Goal: Use online tool/utility: Use online tool/utility

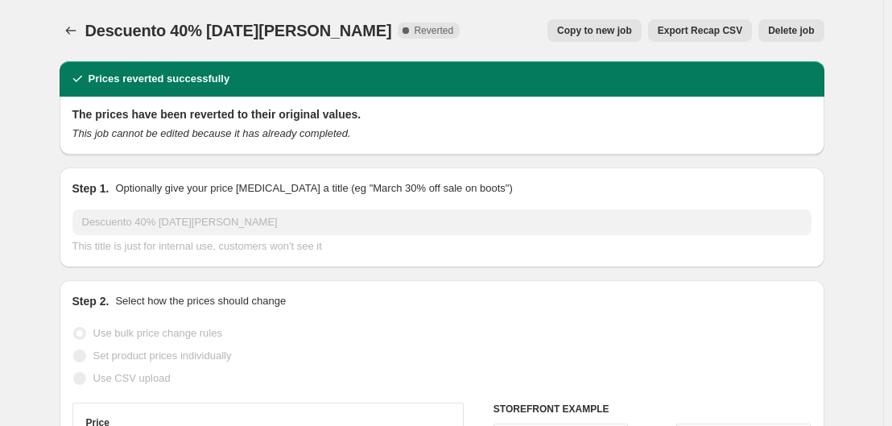
select select "percentage"
select select "collection"
select select "tag"
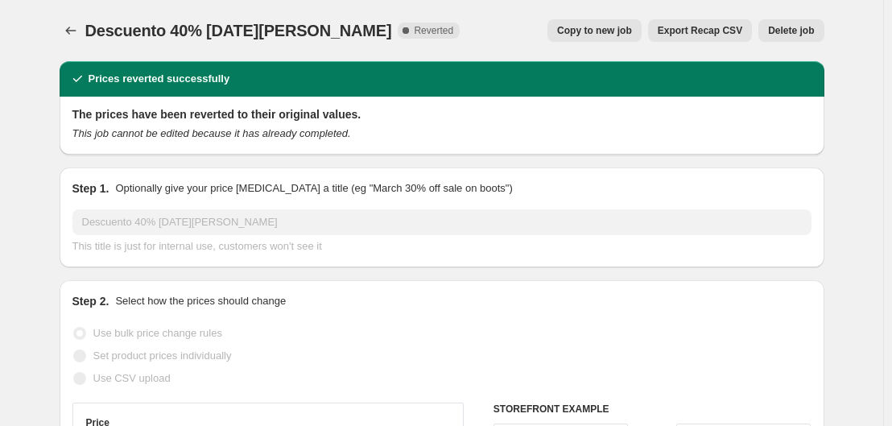
select select "tag"
select select "vendor"
select select "collection"
select select "tag"
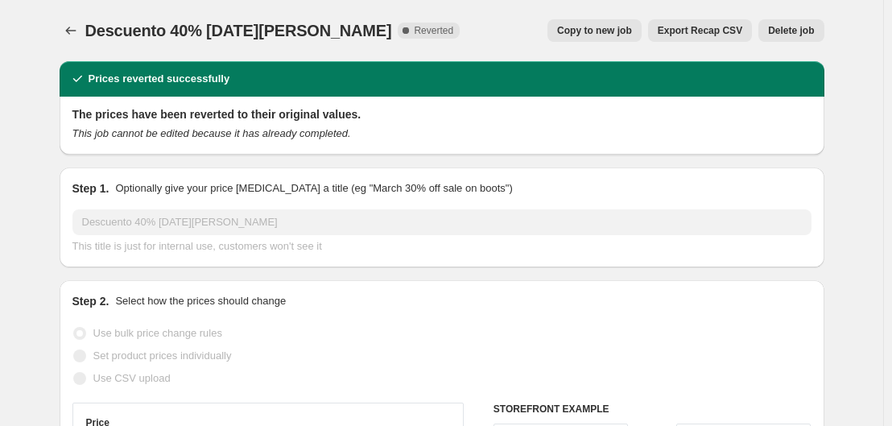
select select "vendor"
